Goal: Use online tool/utility: Utilize a website feature to perform a specific function

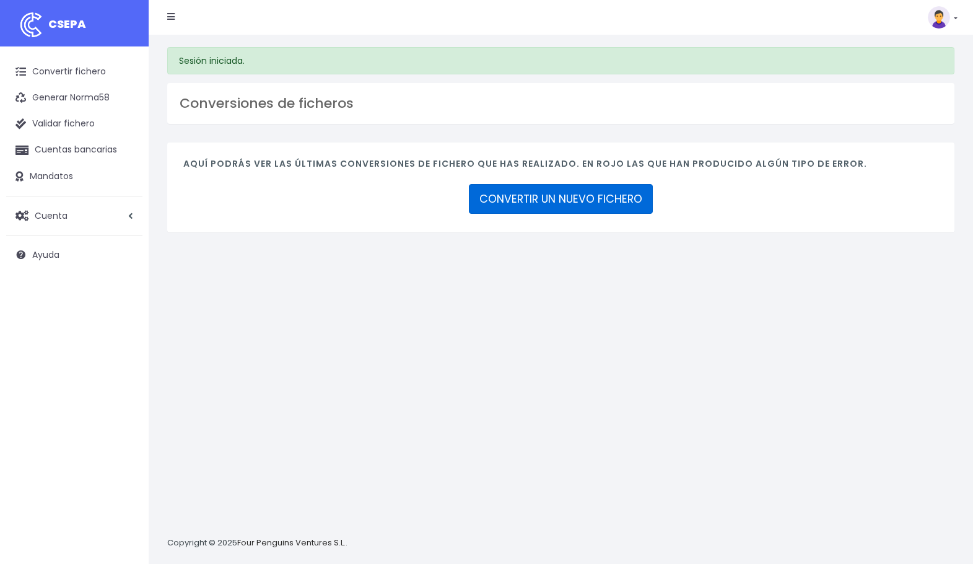
click at [569, 196] on link "CONVERTIR UN NUEVO FICHERO" at bounding box center [561, 199] width 184 height 30
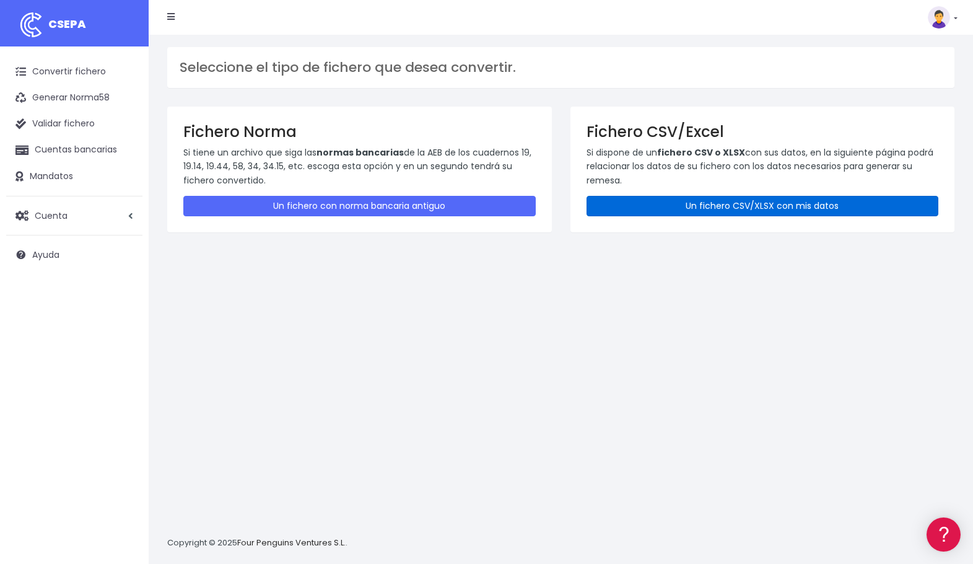
click at [686, 204] on link "Un fichero CSV/XLSX con mis datos" at bounding box center [763, 206] width 352 height 20
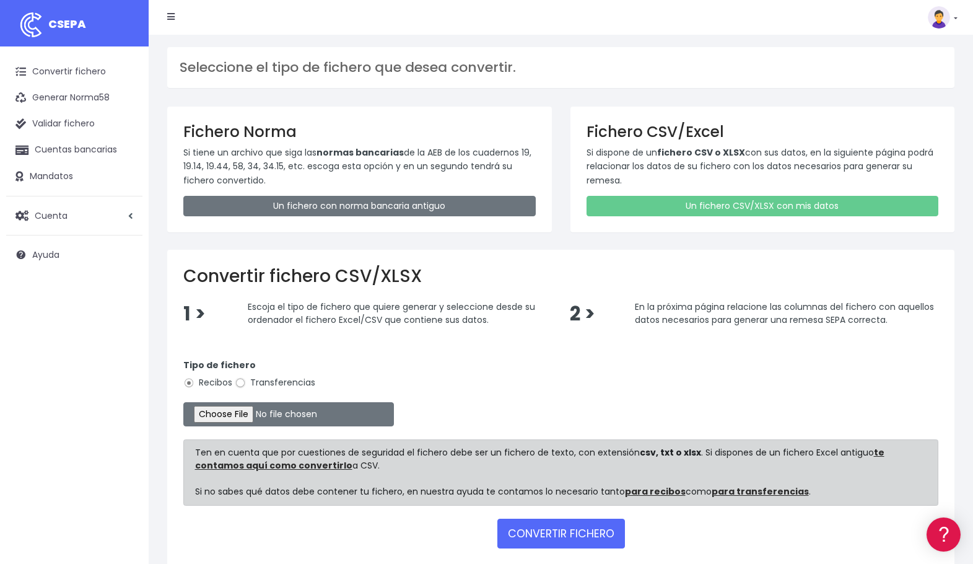
click at [238, 379] on input "Transferencias" at bounding box center [240, 382] width 11 height 11
radio input "true"
click at [255, 412] on input "file" at bounding box center [288, 414] width 211 height 24
type input "C:\fakepath\PHCC 020925.xlsx"
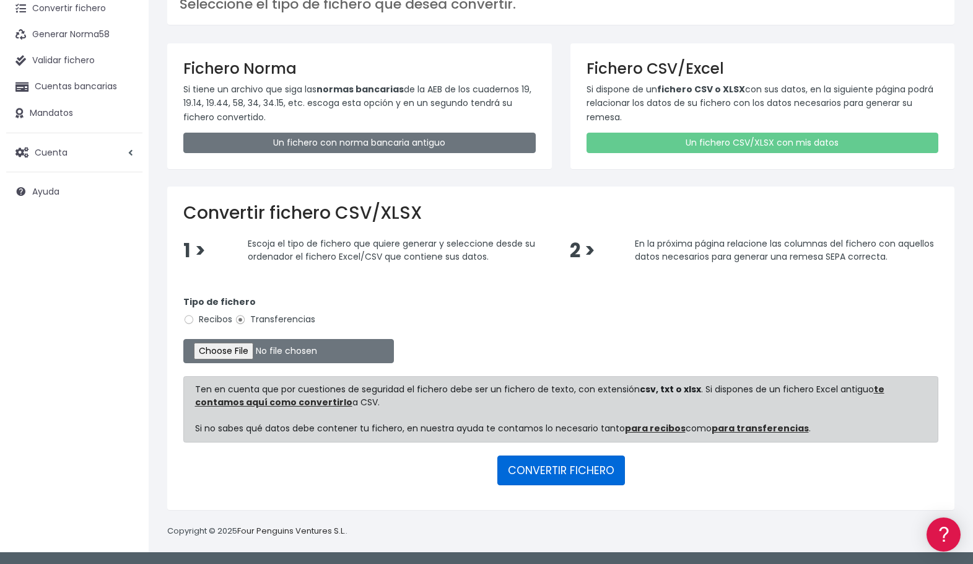
click at [567, 465] on button "CONVERTIR FICHERO" at bounding box center [561, 470] width 128 height 30
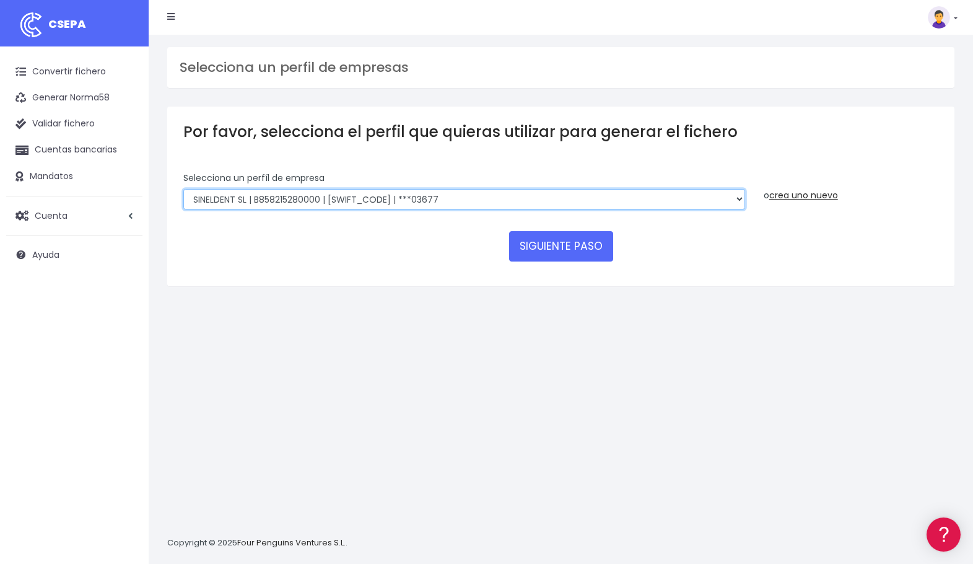
click at [433, 199] on select "EDESDEV | B32353443 | CAIXESBBXXX | ***22399 SINELDENT | B85821528 | CAIXESBBXX…" at bounding box center [464, 199] width 562 height 21
select select "1838"
click at [183, 189] on select "EDESDEV | B32353443 | CAIXESBBXXX | ***22399 SINELDENT | B85821528 | CAIXESBBXX…" at bounding box center [464, 199] width 562 height 21
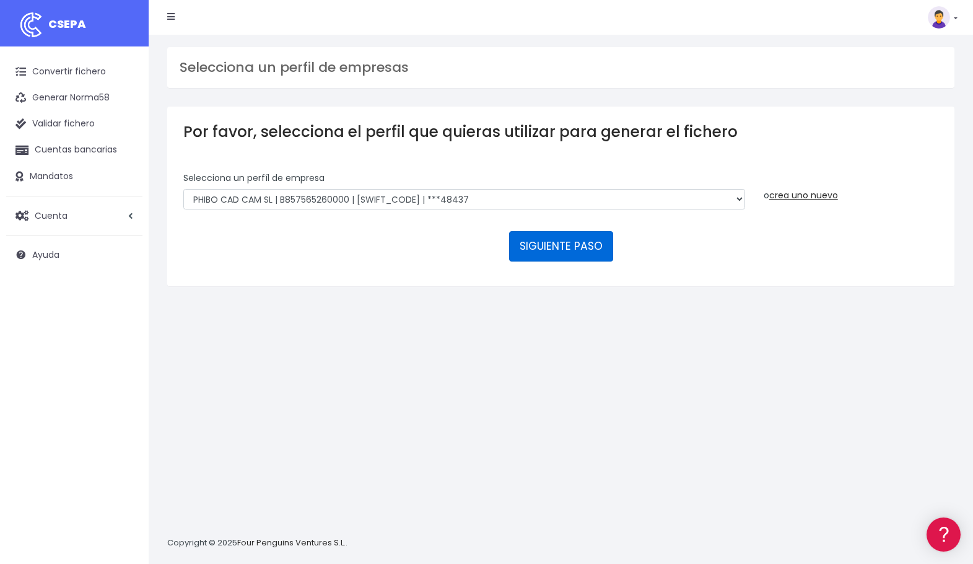
click at [549, 243] on button "SIGUIENTE PASO" at bounding box center [561, 246] width 104 height 30
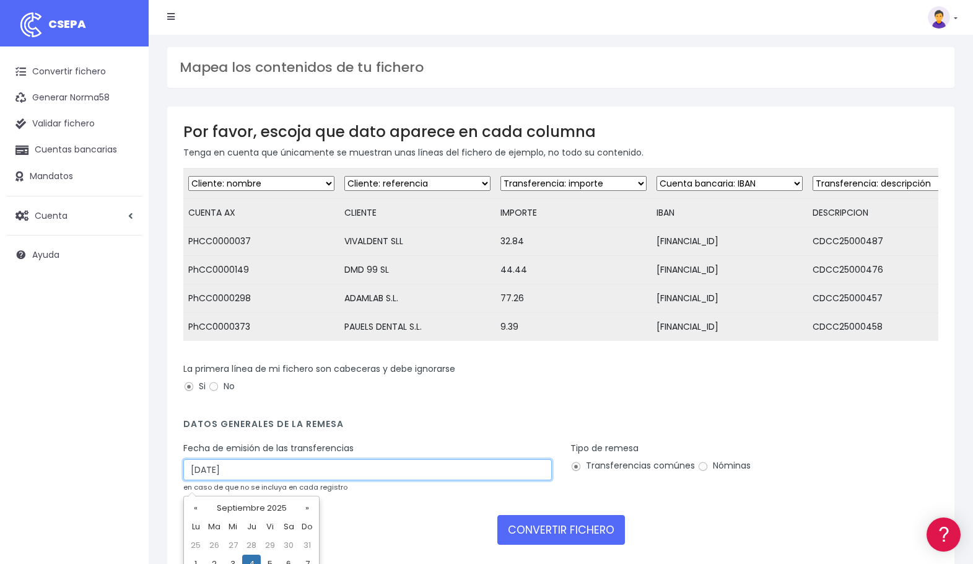
click at [255, 480] on input "04/09/2025" at bounding box center [367, 469] width 369 height 21
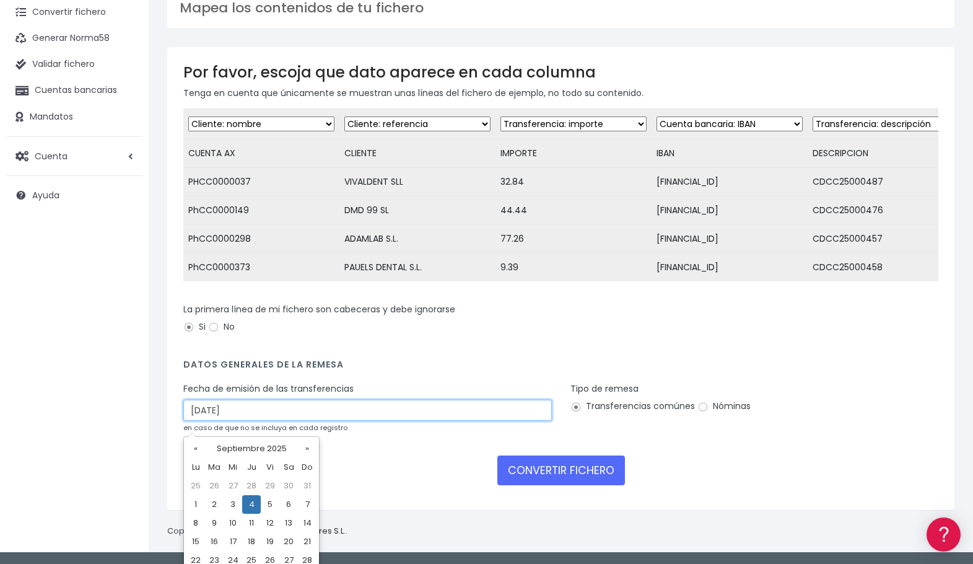
scroll to position [87, 0]
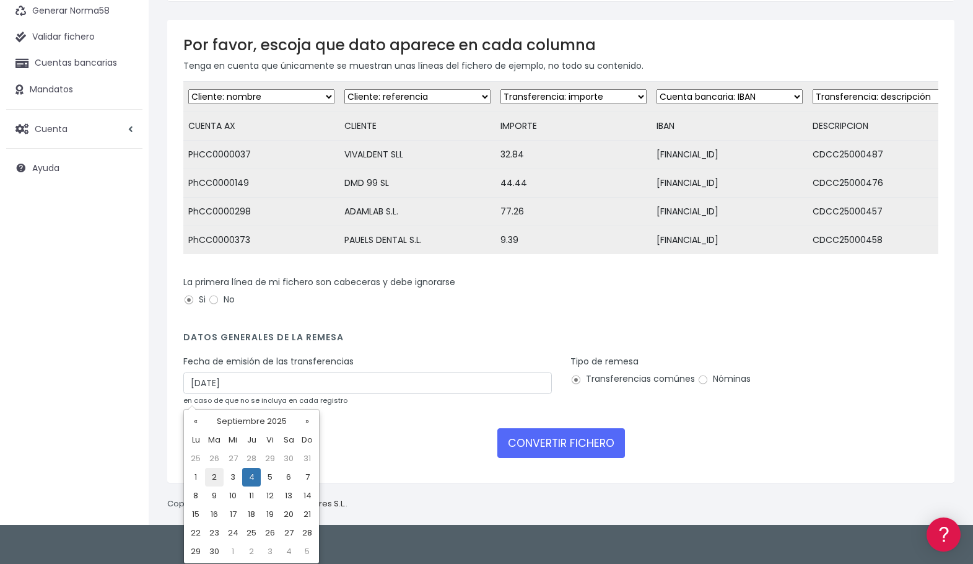
click at [216, 476] on td "2" at bounding box center [214, 477] width 19 height 19
type input "02/09/2025"
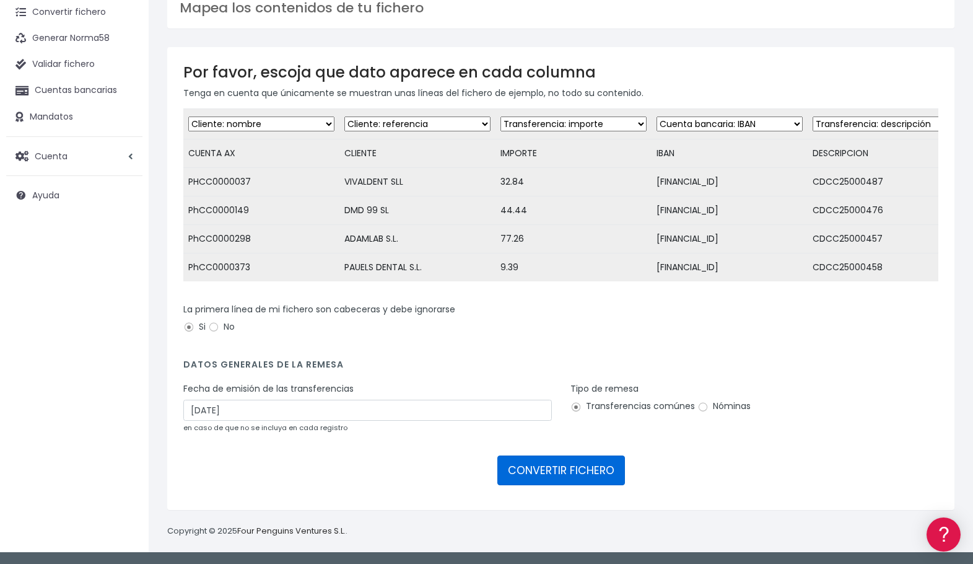
click at [572, 471] on button "CONVERTIR FICHERO" at bounding box center [561, 470] width 128 height 30
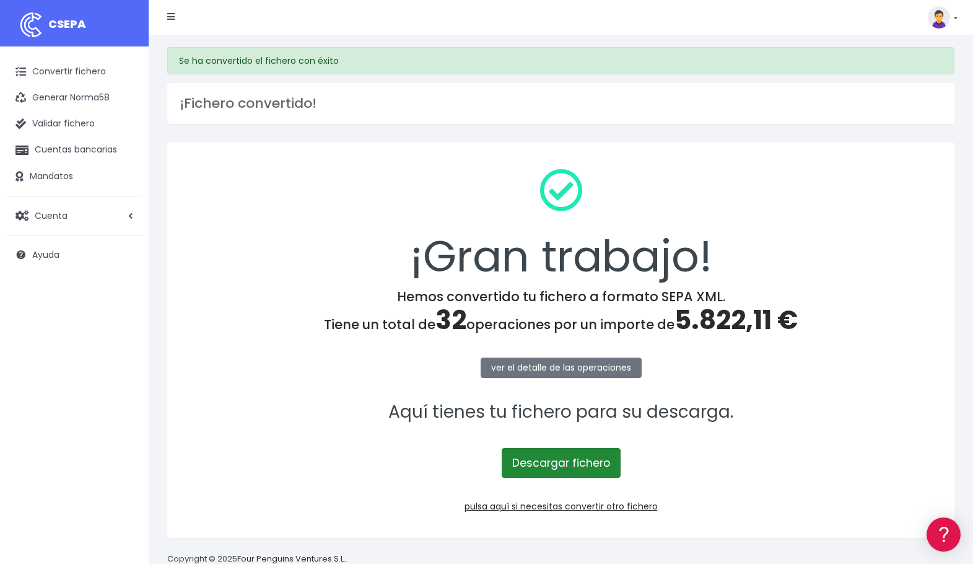
click at [537, 454] on link "Descargar fichero" at bounding box center [561, 463] width 119 height 30
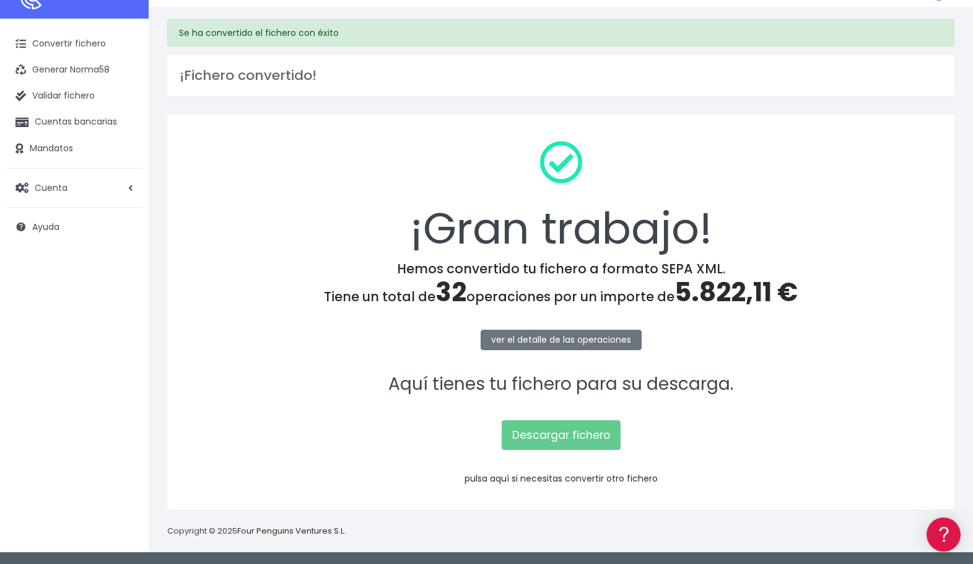
click at [538, 478] on link "pulsa aquí si necesitas convertir otro fichero" at bounding box center [561, 478] width 193 height 12
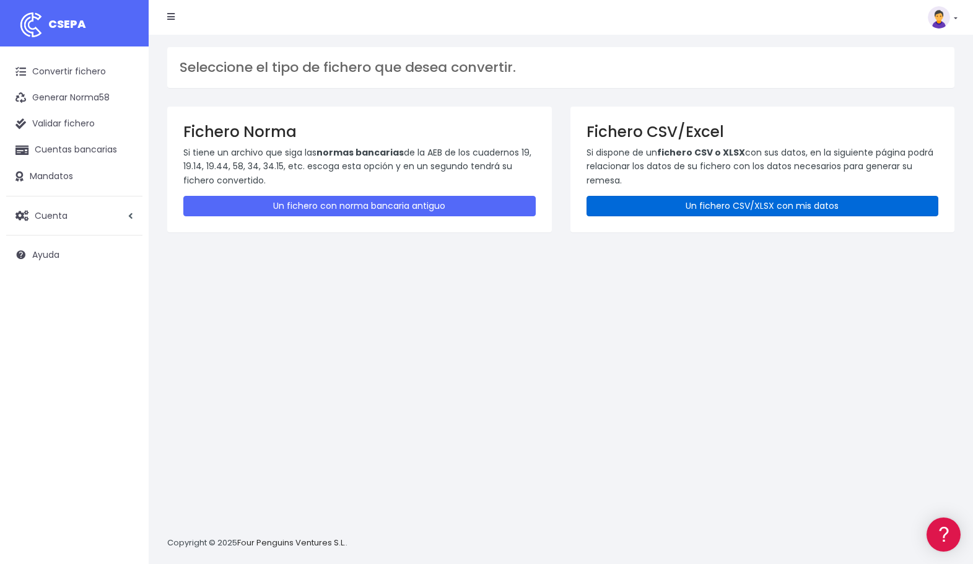
click at [673, 208] on link "Un fichero CSV/XLSX con mis datos" at bounding box center [763, 206] width 352 height 20
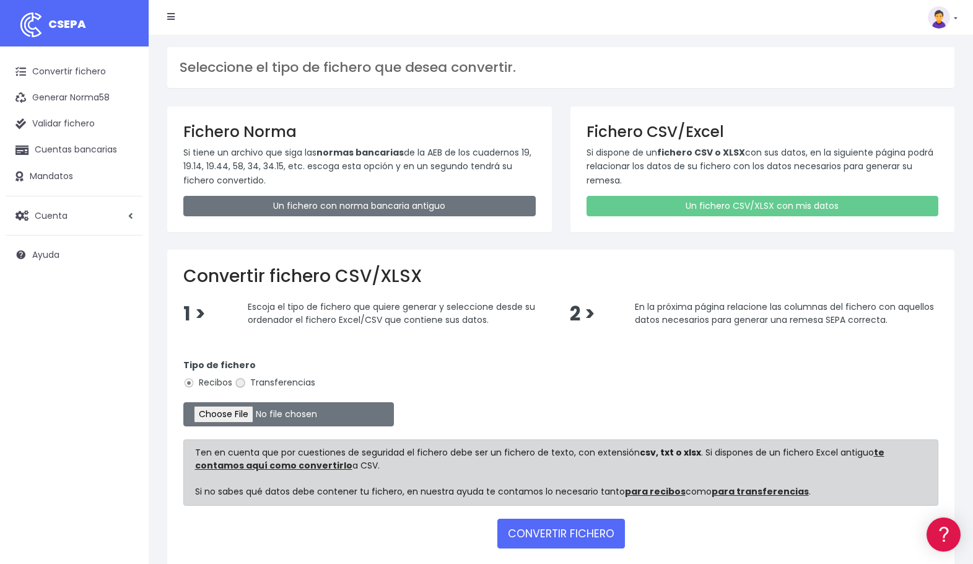
click at [237, 381] on input "Transferencias" at bounding box center [240, 382] width 11 height 11
radio input "true"
click at [251, 415] on input "file" at bounding box center [288, 414] width 211 height 24
type input "C:\fakepath\PHDS 020925.xlsx"
click at [556, 529] on button "CONVERTIR FICHERO" at bounding box center [561, 533] width 128 height 30
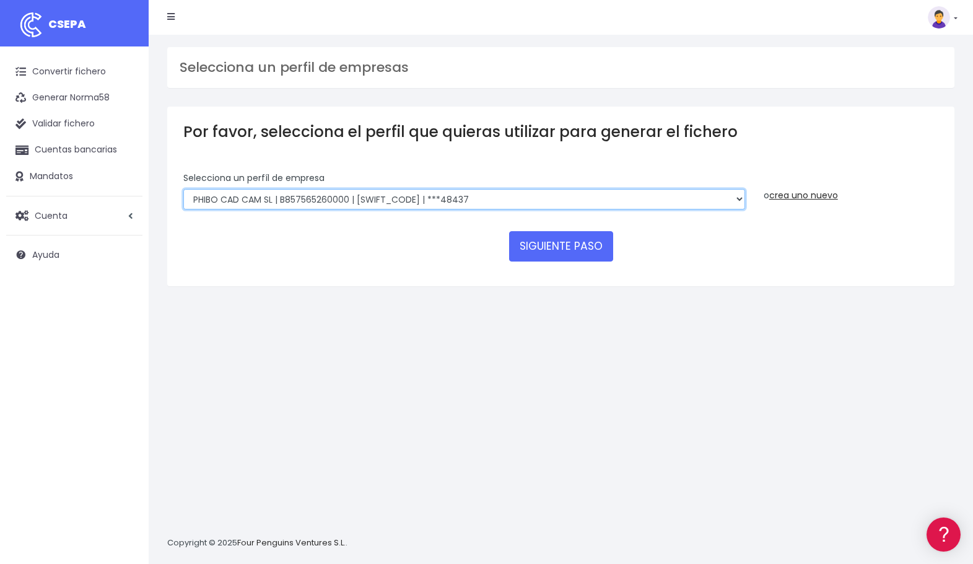
click at [338, 192] on select "EDESDEV | B32353443 | CAIXESBBXXX | ***22399 SINELDENT | B85821528 | CAIXESBBXX…" at bounding box center [464, 199] width 562 height 21
select select "1669"
click at [183, 189] on select "EDESDEV | B32353443 | CAIXESBBXXX | ***22399 SINELDENT | B85821528 | CAIXESBBXX…" at bounding box center [464, 199] width 562 height 21
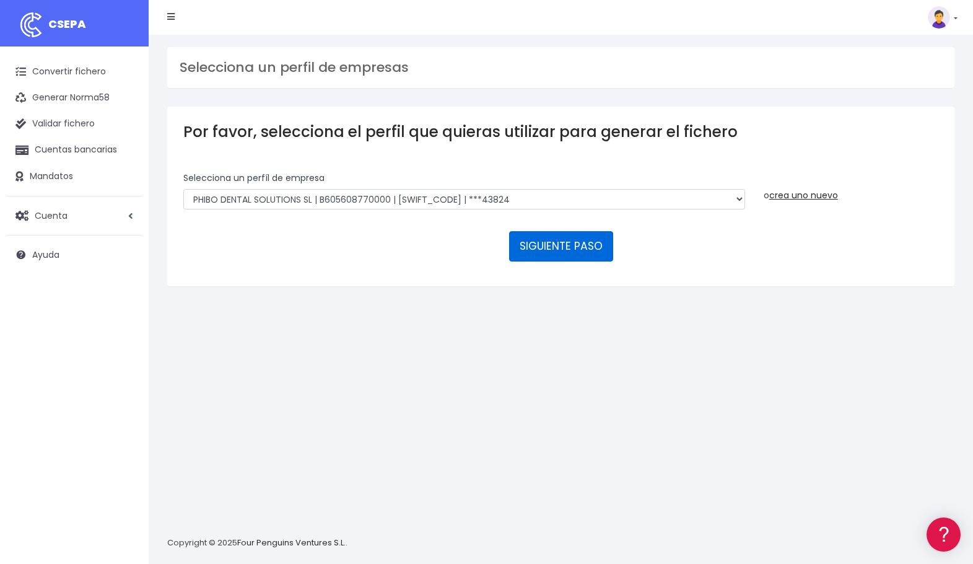
click at [560, 242] on button "SIGUIENTE PASO" at bounding box center [561, 246] width 104 height 30
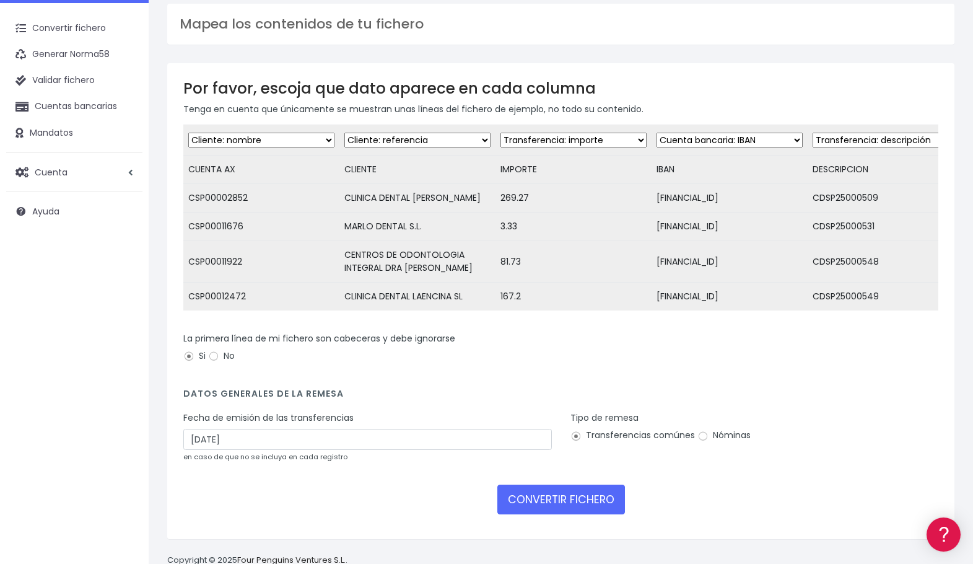
scroll to position [82, 0]
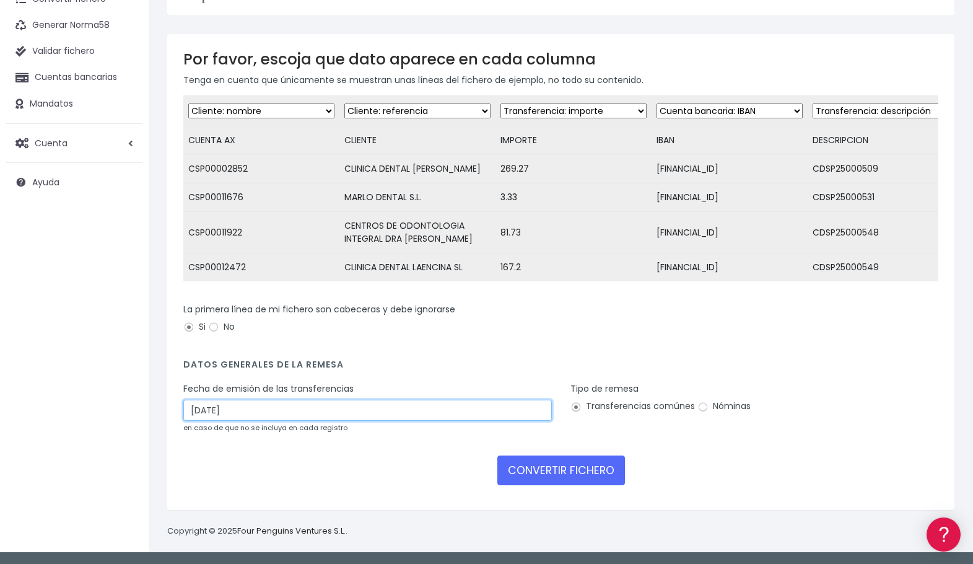
click at [243, 406] on input "04/09/2025" at bounding box center [367, 409] width 369 height 21
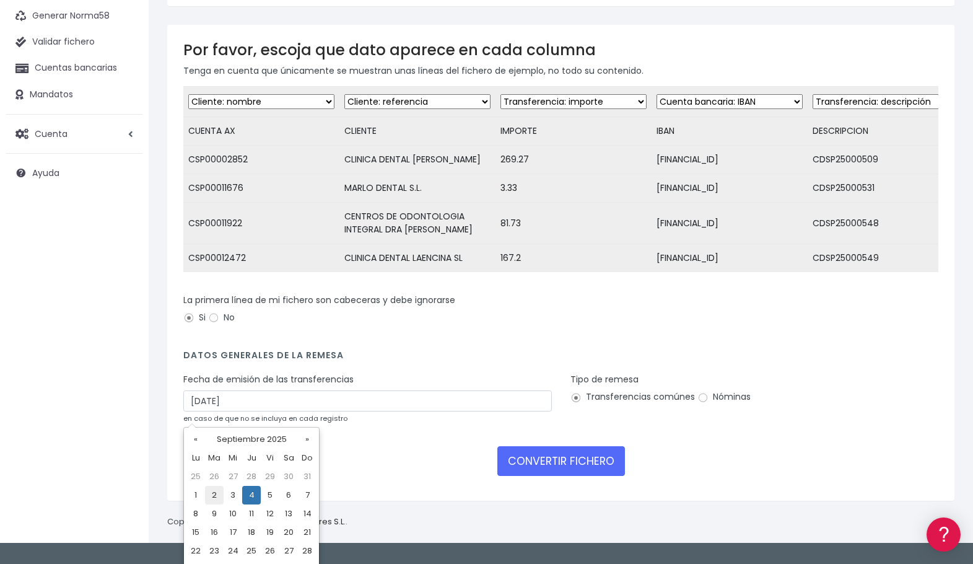
click at [217, 494] on td "2" at bounding box center [214, 495] width 19 height 19
type input "02/09/2025"
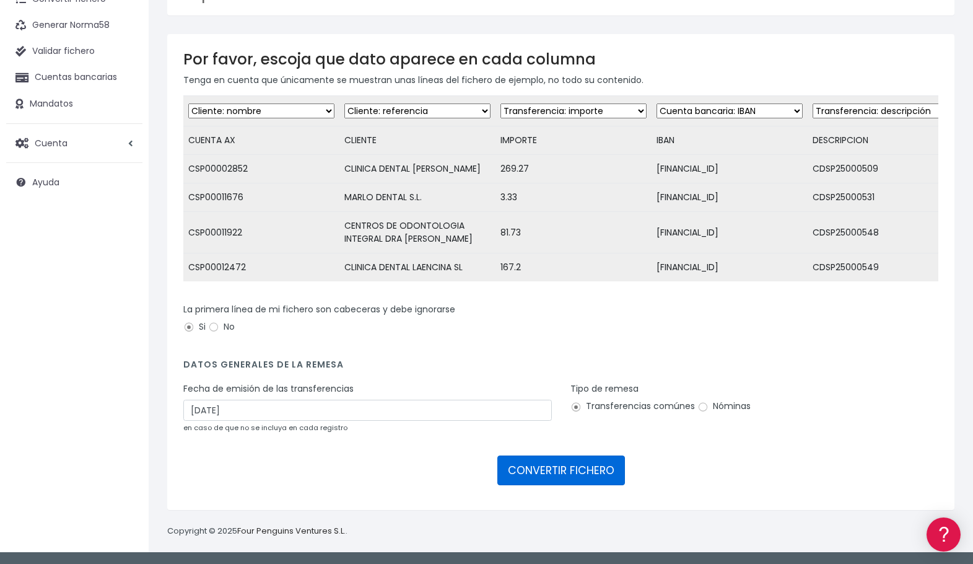
click at [535, 468] on button "CONVERTIR FICHERO" at bounding box center [561, 470] width 128 height 30
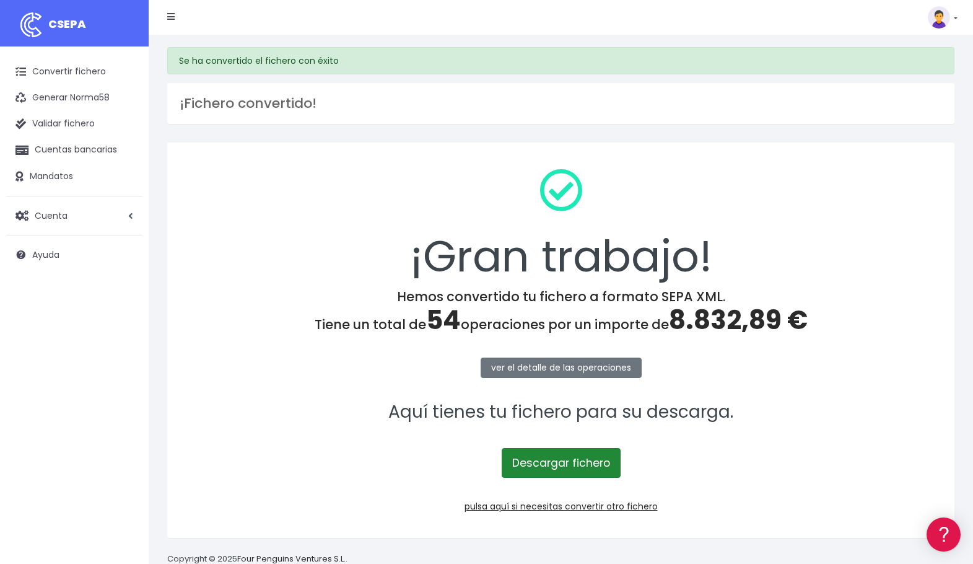
click at [582, 463] on link "Descargar fichero" at bounding box center [561, 463] width 119 height 30
click at [601, 508] on link "pulsa aquí si necesitas convertir otro fichero" at bounding box center [561, 506] width 193 height 12
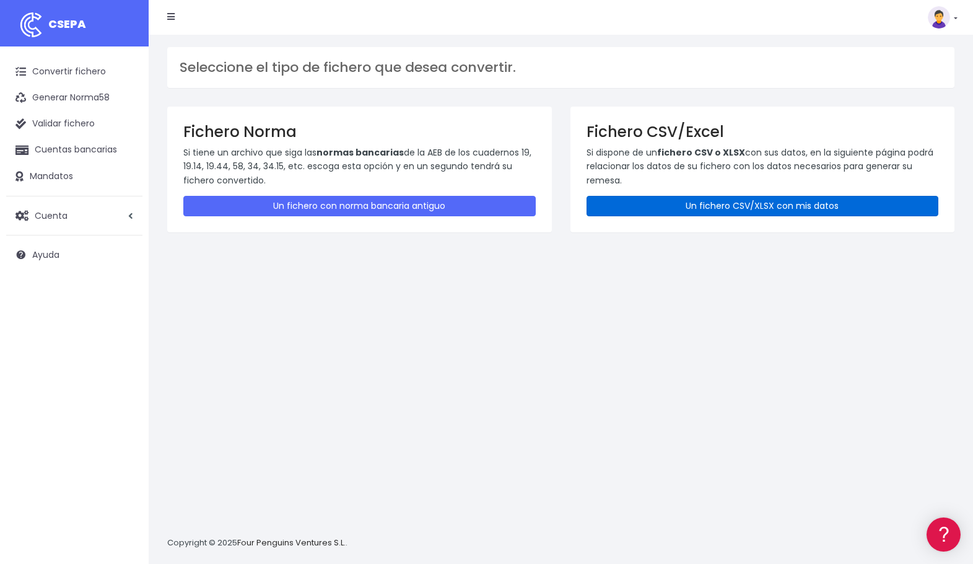
click at [743, 199] on link "Un fichero CSV/XLSX con mis datos" at bounding box center [763, 206] width 352 height 20
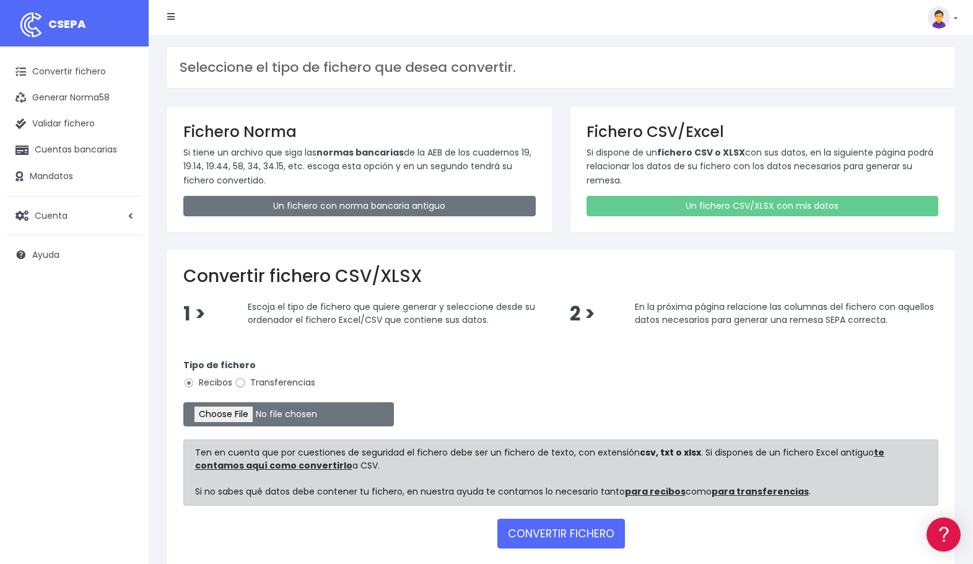
click at [241, 382] on input "Transferencias" at bounding box center [240, 382] width 11 height 11
radio input "true"
click at [258, 415] on input "file" at bounding box center [288, 414] width 211 height 24
type input "C:\fakepath\SINE 020925.xlsx"
click at [577, 532] on button "CONVERTIR FICHERO" at bounding box center [561, 533] width 128 height 30
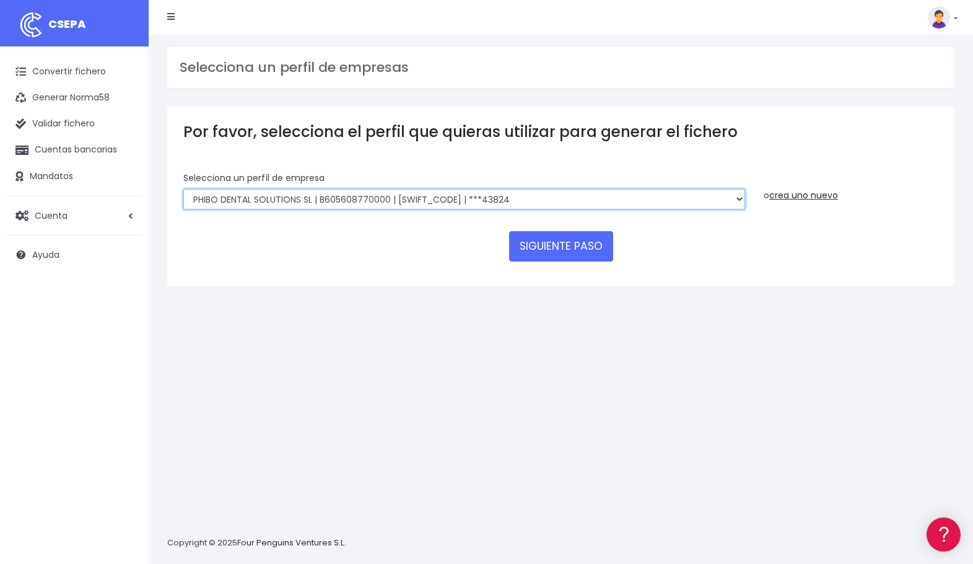
click at [282, 201] on select "EDESDEV | B32353443 | CAIXESBBXXX | ***22399 SINELDENT | B85821528 | CAIXESBBXX…" at bounding box center [464, 199] width 562 height 21
select select "2148"
click at [183, 189] on select "EDESDEV | B32353443 | CAIXESBBXXX | ***22399 SINELDENT | B85821528 | CAIXESBBXX…" at bounding box center [464, 199] width 562 height 21
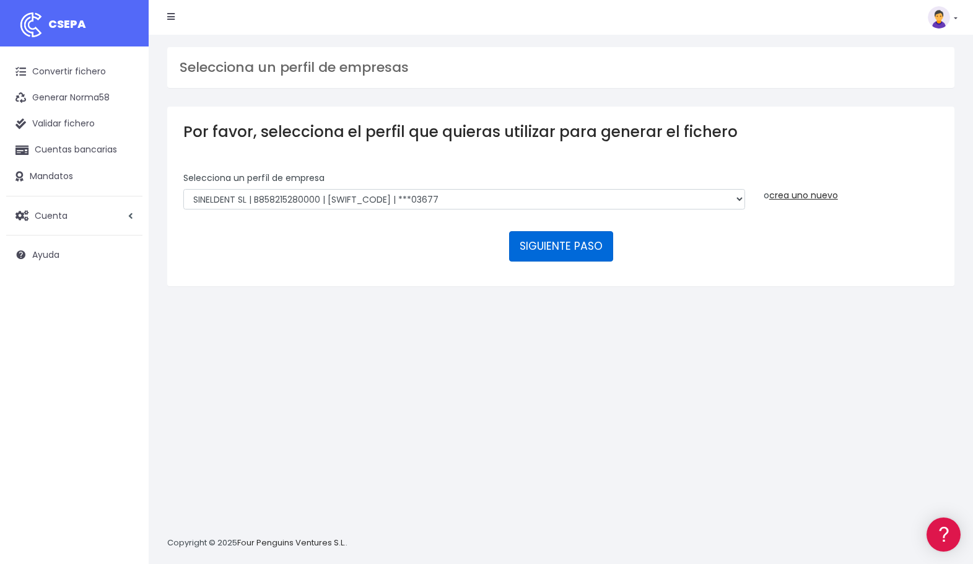
click at [573, 247] on button "SIGUIENTE PASO" at bounding box center [561, 246] width 104 height 30
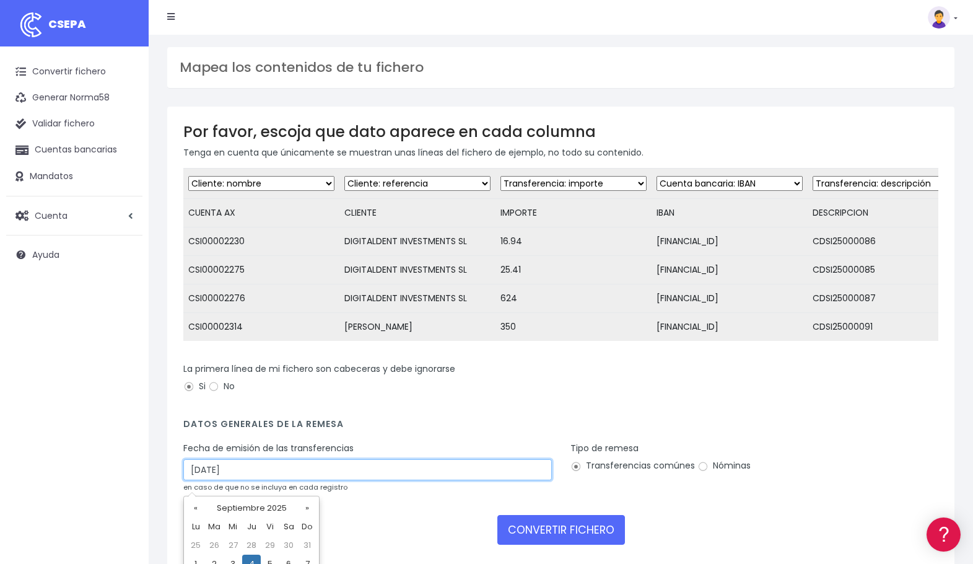
click at [238, 480] on input "04/09/2025" at bounding box center [367, 469] width 369 height 21
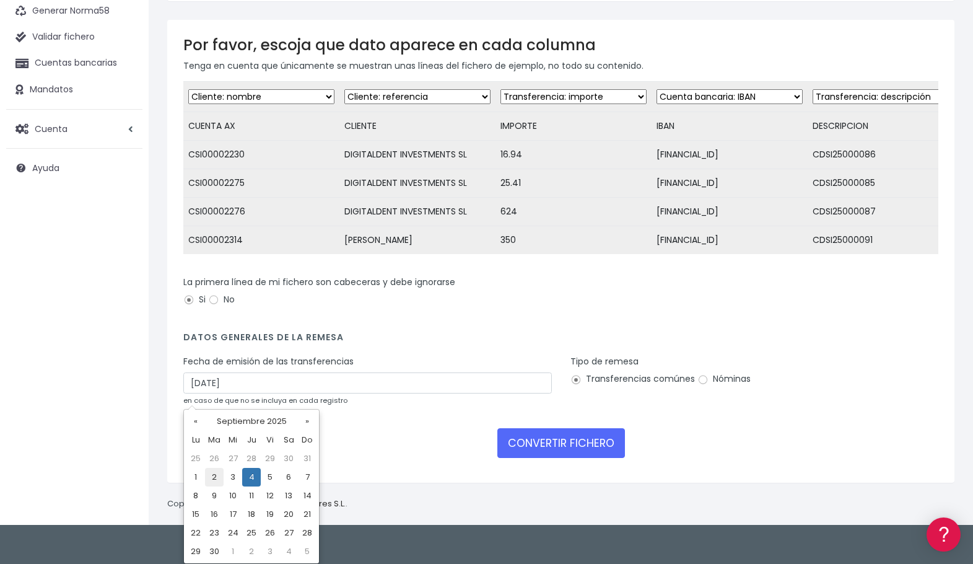
click at [217, 479] on td "2" at bounding box center [214, 477] width 19 height 19
type input "02/09/2025"
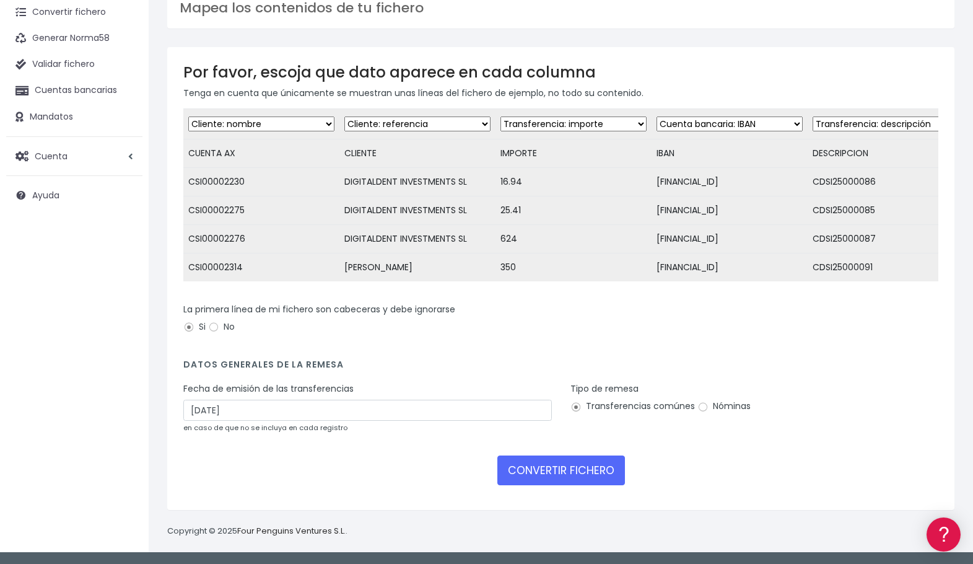
click at [307, 461] on div "CONVERTIR FICHERO" at bounding box center [560, 470] width 755 height 30
click at [557, 469] on button "CONVERTIR FICHERO" at bounding box center [561, 470] width 128 height 30
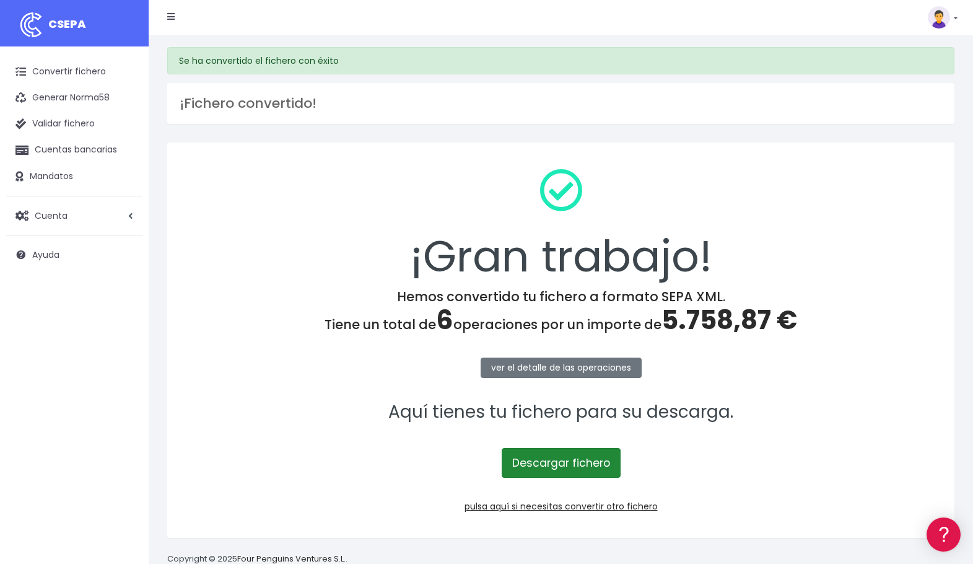
click at [564, 460] on link "Descargar fichero" at bounding box center [561, 463] width 119 height 30
click at [699, 378] on p "ver el detalle de las operaciones" at bounding box center [560, 367] width 755 height 28
